Goal: Answer question/provide support: Answer question/provide support

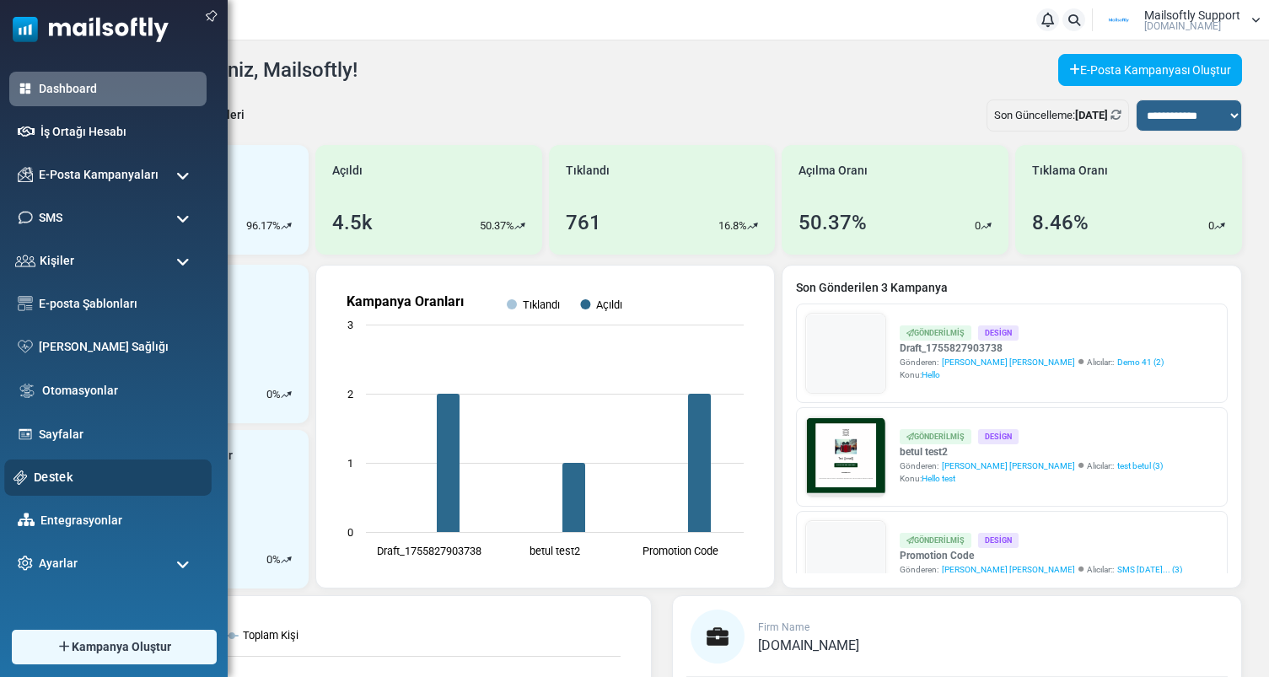
click at [41, 475] on link "Destek" at bounding box center [118, 477] width 169 height 19
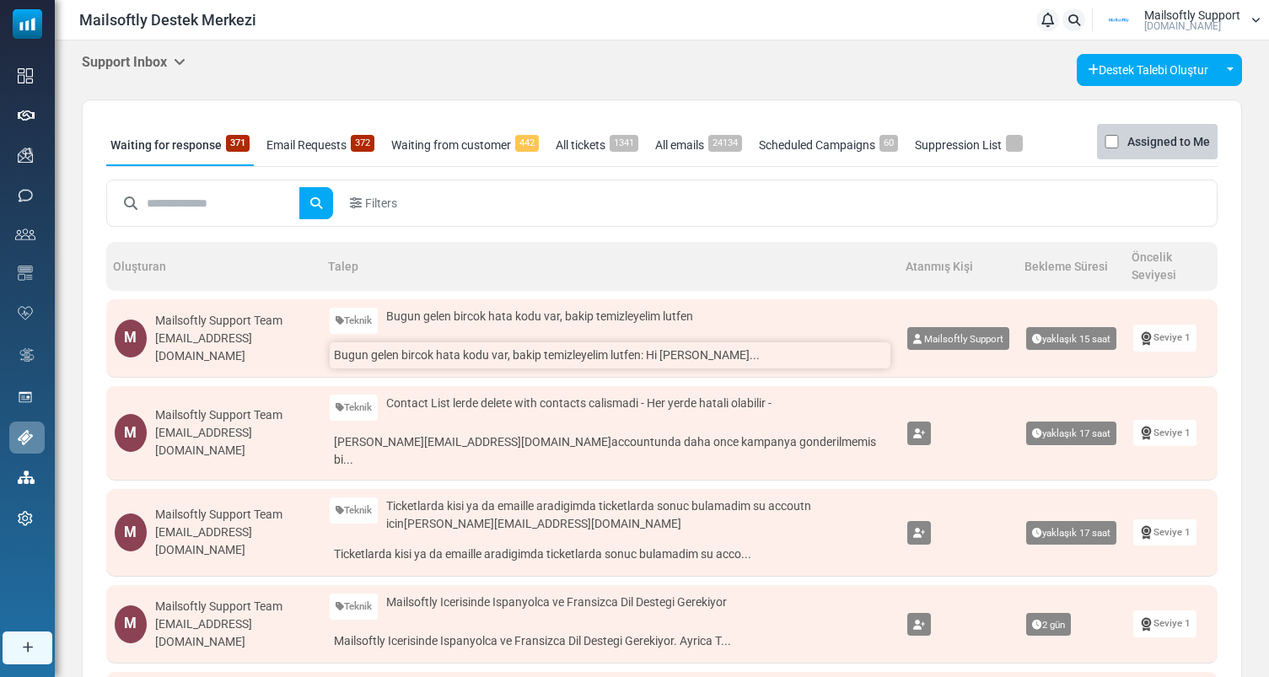
click at [454, 360] on link "Bugun gelen bircok hata kodu var, bakip temizleyelim lutfen: Hi Mustafa Era..." at bounding box center [610, 355] width 561 height 26
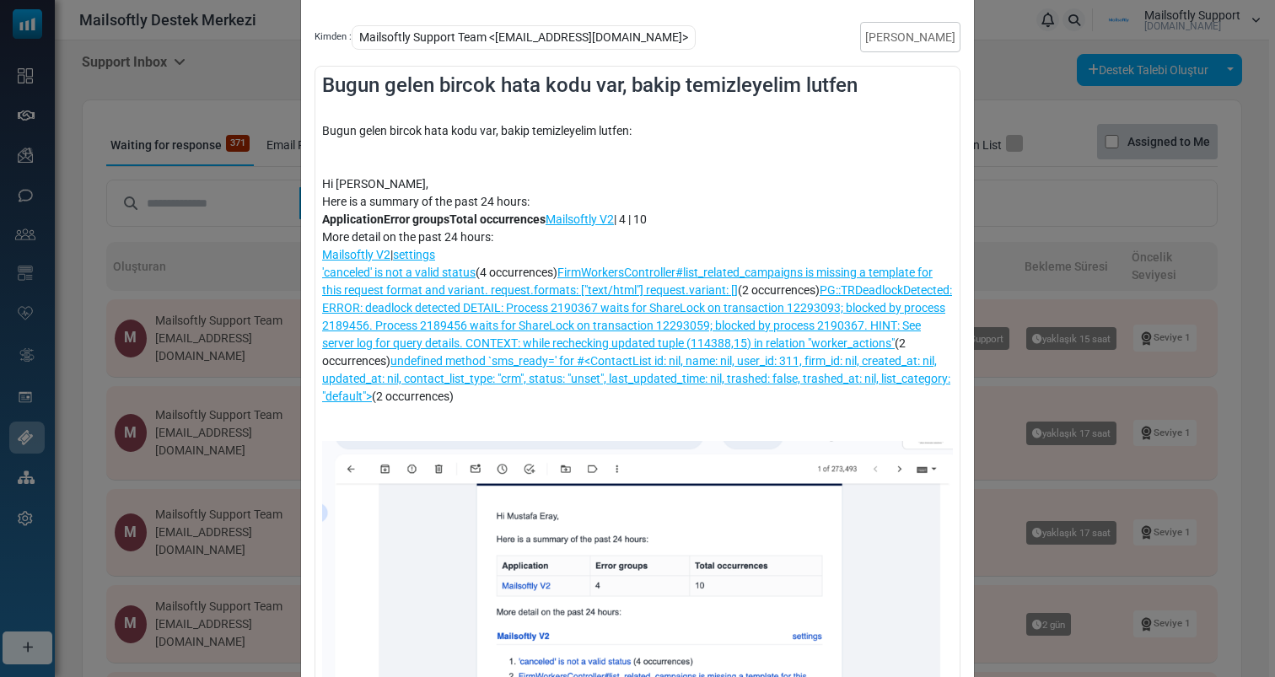
scroll to position [122, 0]
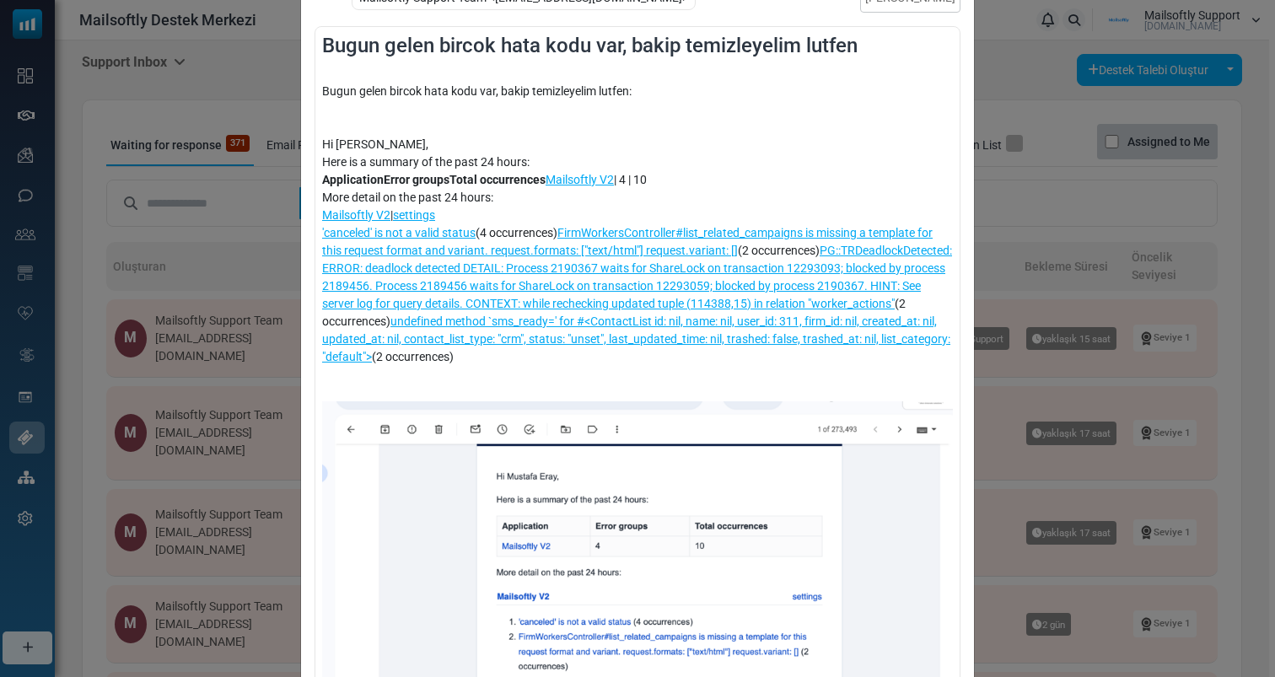
click at [201, 268] on div "Bugun gelen bircok hata kodu var, bakip temizleyelim lutfen Kimden : Mailsoftly…" at bounding box center [637, 338] width 1275 height 677
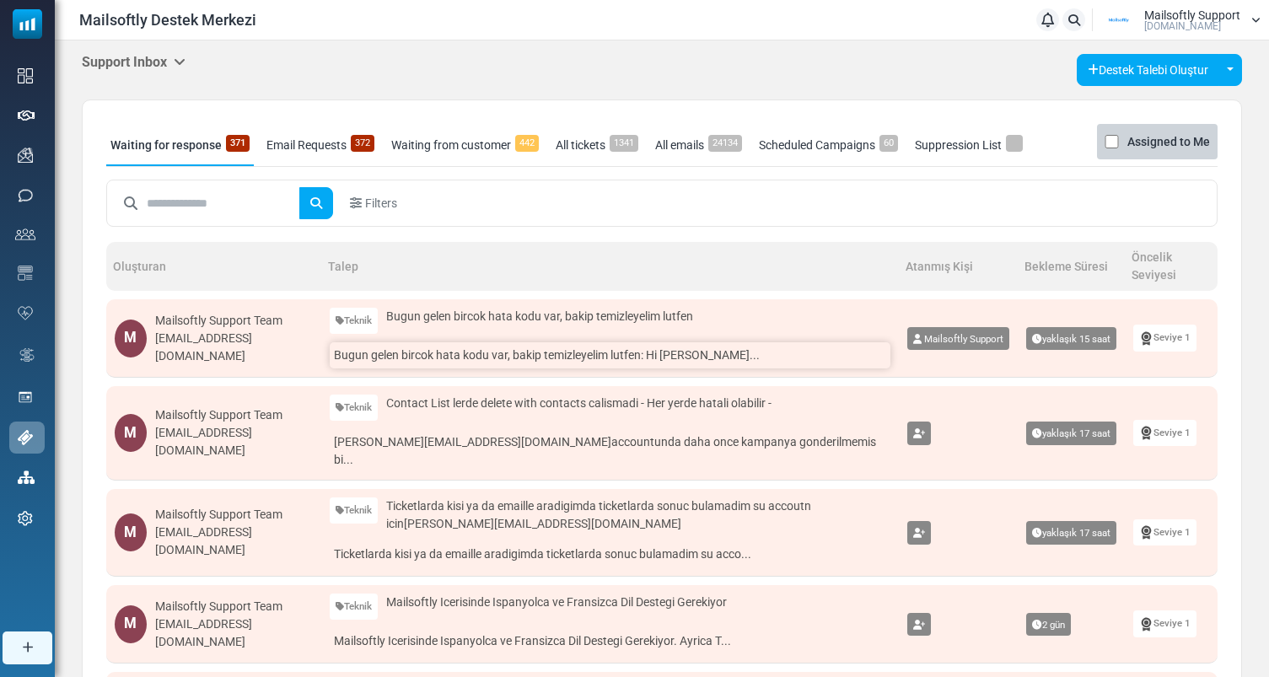
click at [538, 362] on link "Bugun gelen bircok hata kodu var, bakip temizleyelim lutfen: Hi Mustafa Era..." at bounding box center [610, 355] width 561 height 26
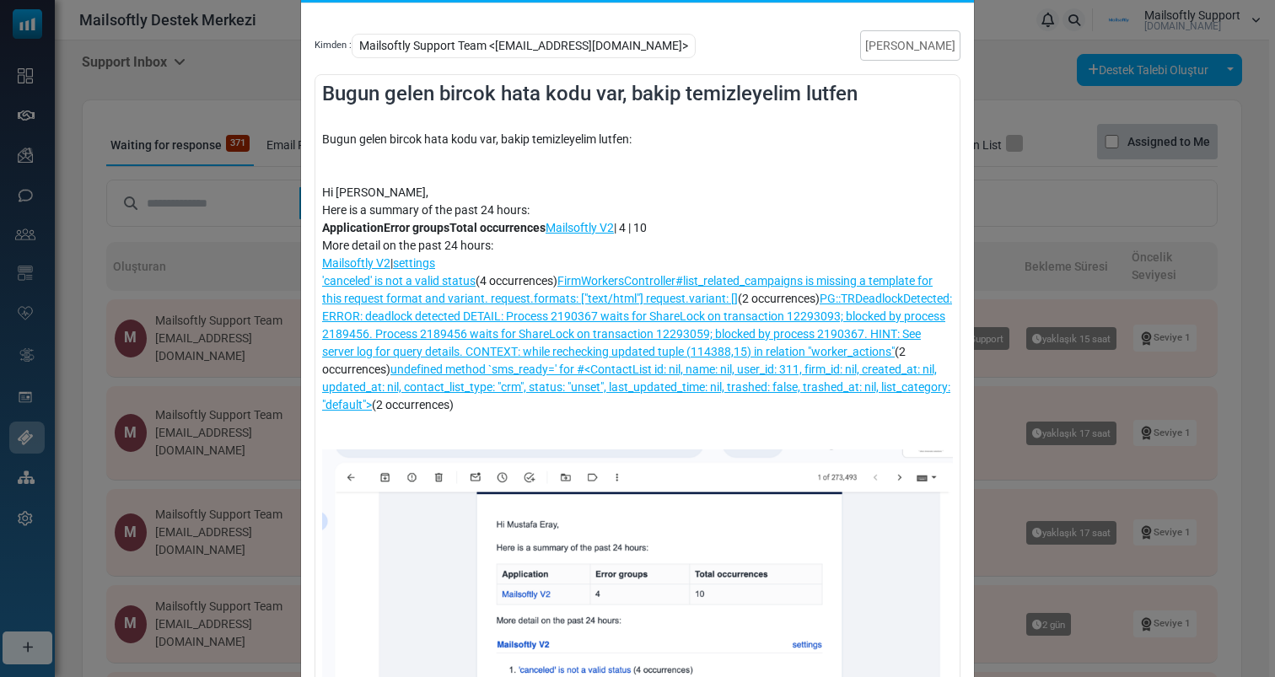
scroll to position [114, 0]
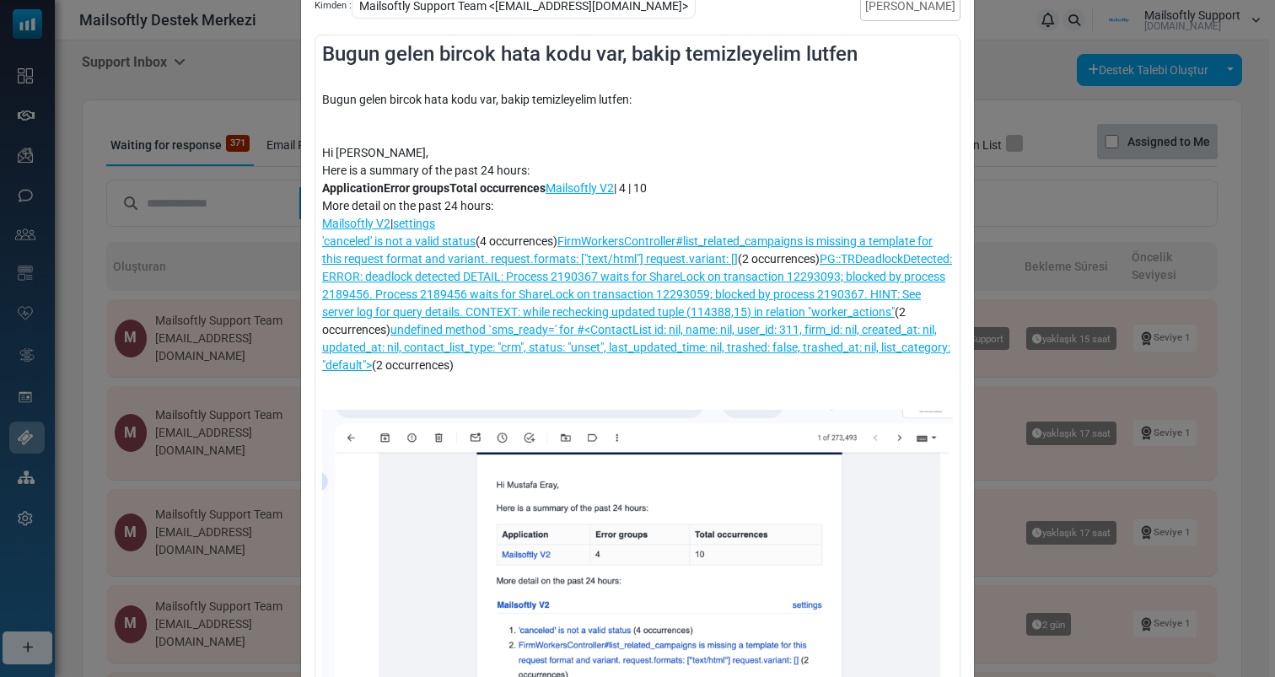
click at [997, 320] on div "Bugun gelen bircok hata kodu var, bakip temizleyelim lutfen Kimden : Mailsoftly…" at bounding box center [637, 338] width 1275 height 677
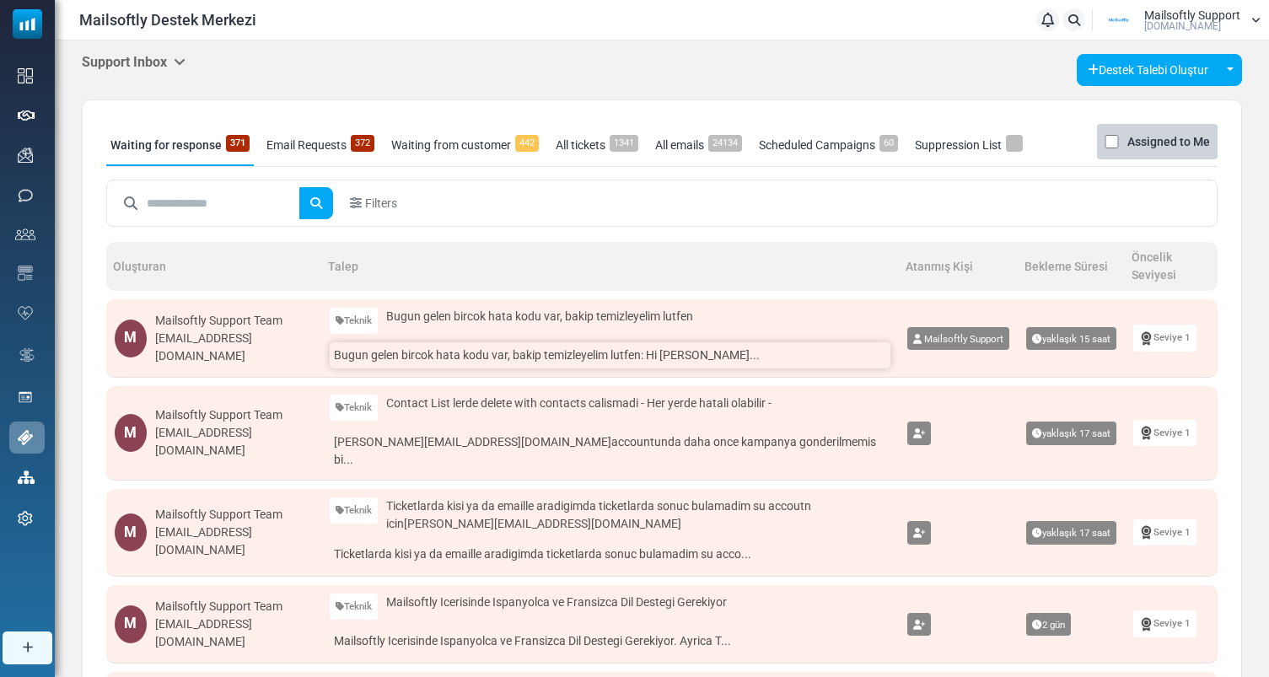
click at [469, 346] on link "Bugun gelen bircok hata kodu var, bakip temizleyelim lutfen: Hi Mustafa Era..." at bounding box center [610, 355] width 561 height 26
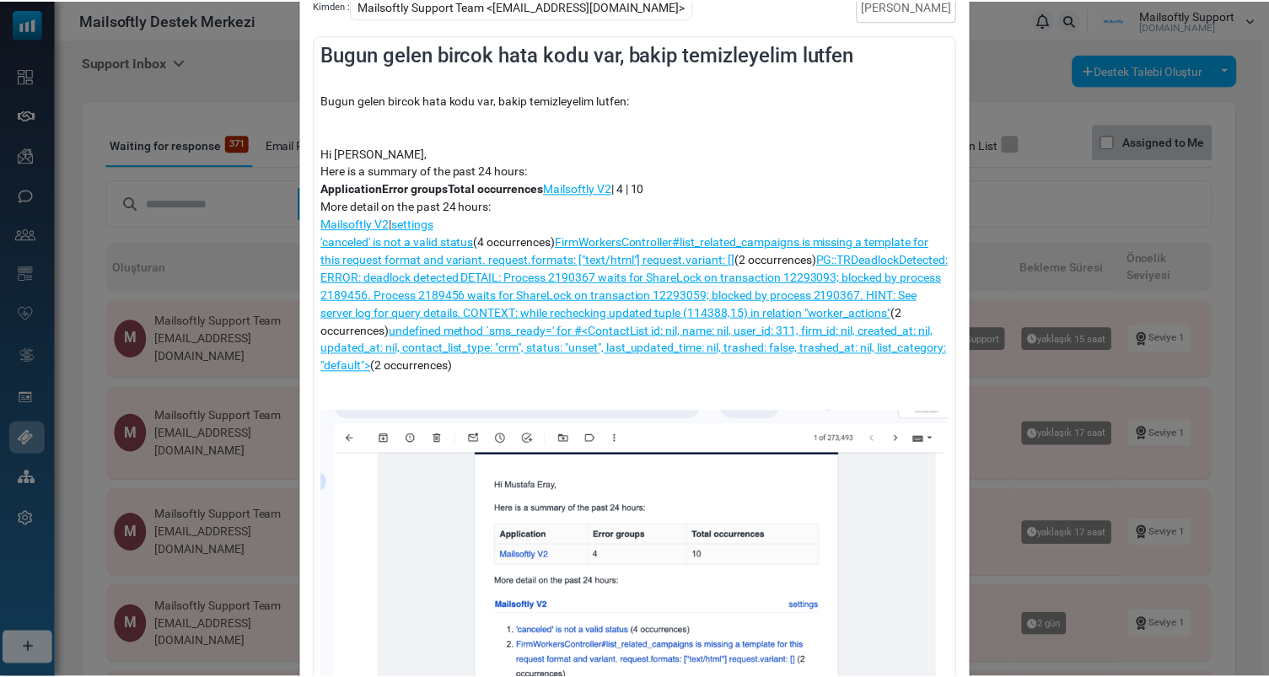
scroll to position [0, 0]
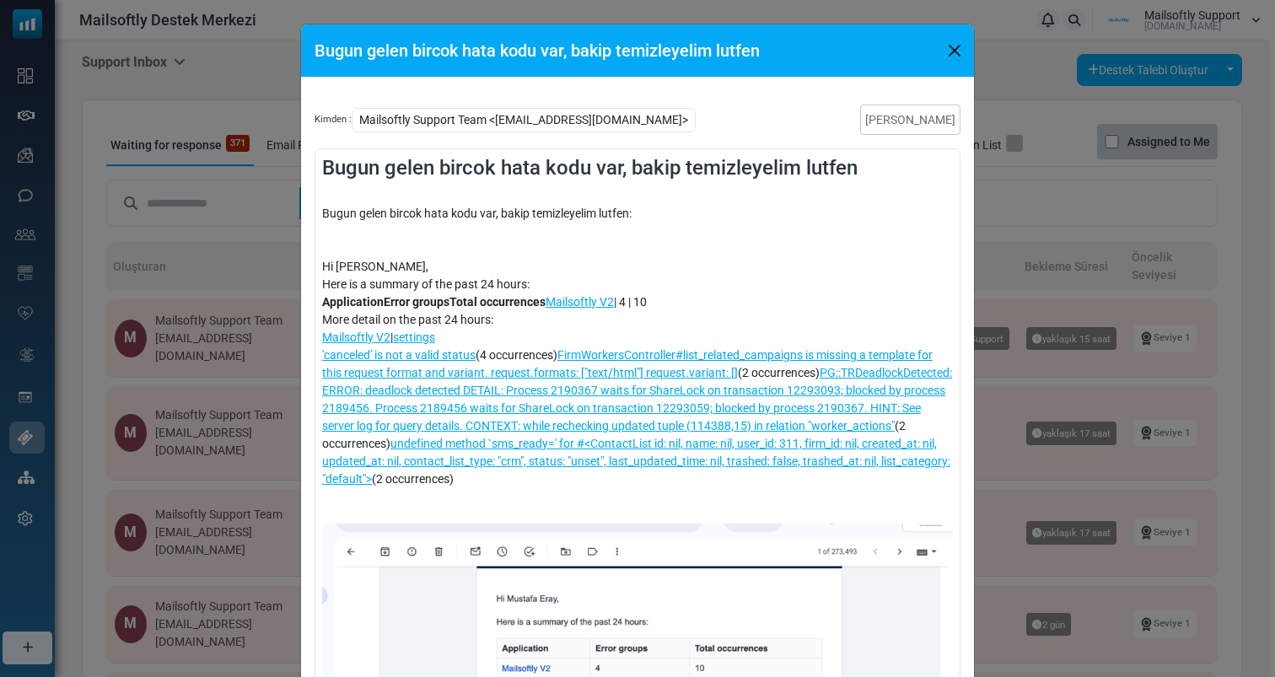
drag, startPoint x: 695, startPoint y: 485, endPoint x: 610, endPoint y: 438, distance: 96.2
click at [610, 438] on div "Mailsoftly V2 | settings 'canceled' is not a valid status (4 occurrences) FirmW…" at bounding box center [637, 408] width 631 height 159
copy div ") undefined method `sms_ready=' for #<ContactList id: nil, name: nil, user_id: …"
click at [947, 51] on button "Close" at bounding box center [954, 50] width 25 height 25
